Goal: Task Accomplishment & Management: Manage account settings

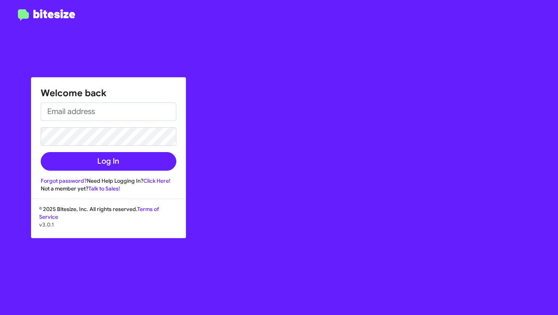
click at [335, 202] on div "Welcome back Log In Forgot password? Need Help Logging In? Click Here! Not a me…" at bounding box center [325, 157] width 465 height 315
click at [86, 115] on input "email" at bounding box center [109, 111] width 136 height 19
paste input "mariem@bitesize.co"
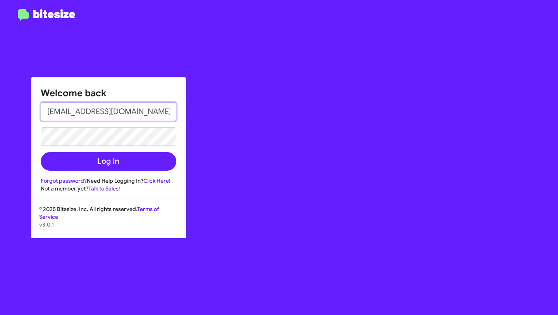
type input "mariem@bitesize.co"
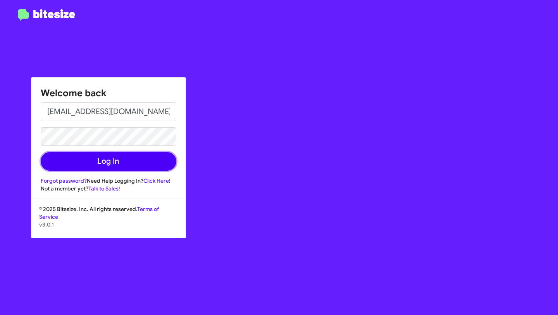
click at [103, 161] on button "Log In" at bounding box center [109, 161] width 136 height 19
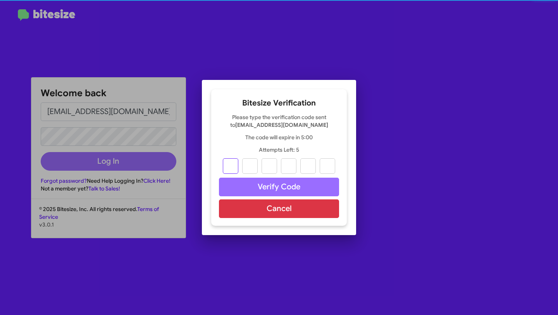
click at [107, 162] on div at bounding box center [279, 157] width 558 height 315
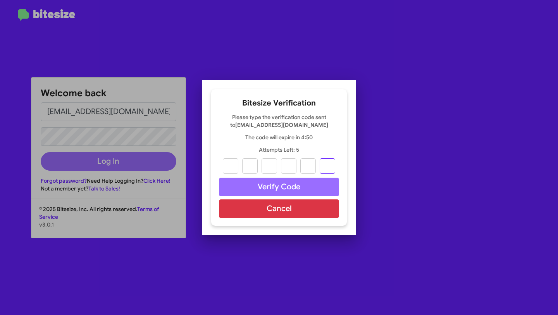
paste input "7"
type input "3"
type input "4"
type input "1"
type input "9"
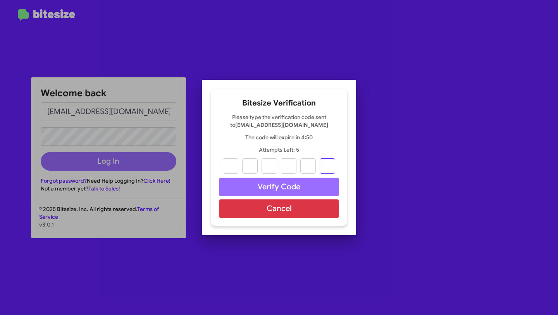
type input "3"
type input "7"
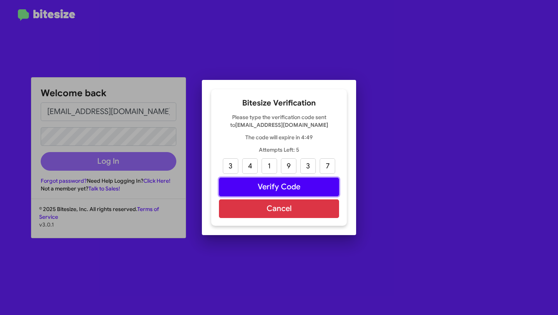
click at [281, 190] on button "Verify Code" at bounding box center [279, 187] width 120 height 19
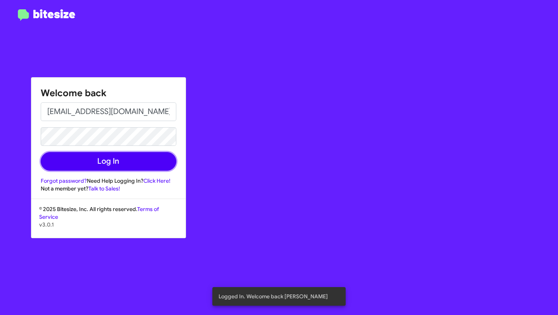
click at [128, 157] on button "Log In" at bounding box center [109, 161] width 136 height 19
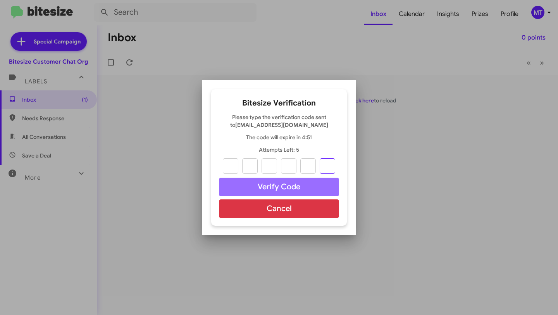
paste input "3"
type input "9"
type input "1"
type input "7"
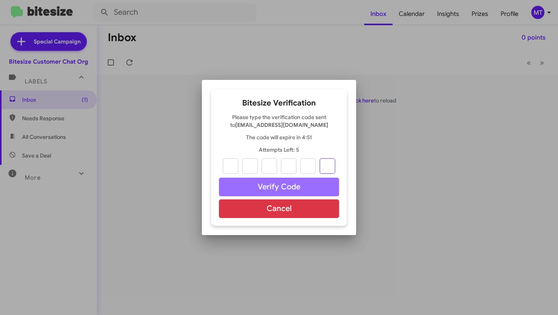
type input "4"
type input "3"
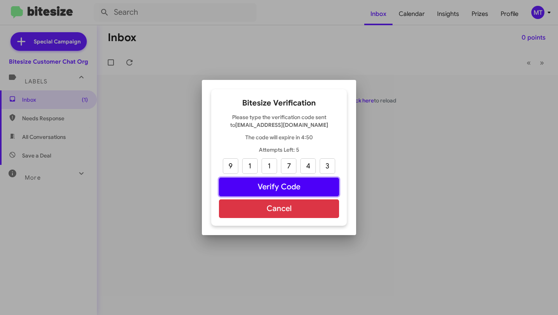
click at [276, 190] on button "Verify Code" at bounding box center [279, 187] width 120 height 19
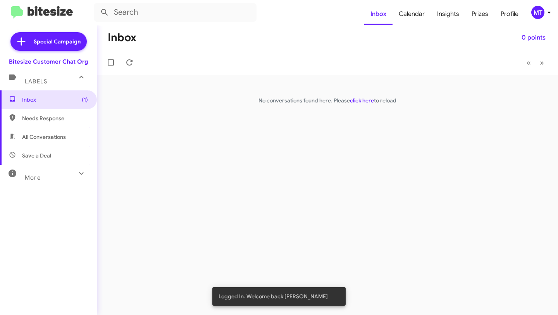
click at [269, 177] on div "Inbox 0 points « Previous » Next No conversations found here. Please click here…" at bounding box center [328, 170] width 462 height 290
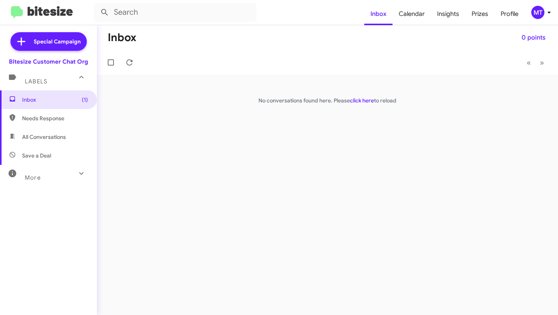
click at [236, 66] on mat-toolbar-row "« Previous » Next" at bounding box center [328, 62] width 462 height 25
click at [186, 109] on div "Inbox 0 points « Previous » Next No conversations found here. Please click here…" at bounding box center [328, 170] width 462 height 290
click at [74, 99] on span "Inbox (1)" at bounding box center [55, 100] width 66 height 8
